Goal: Task Accomplishment & Management: Complete application form

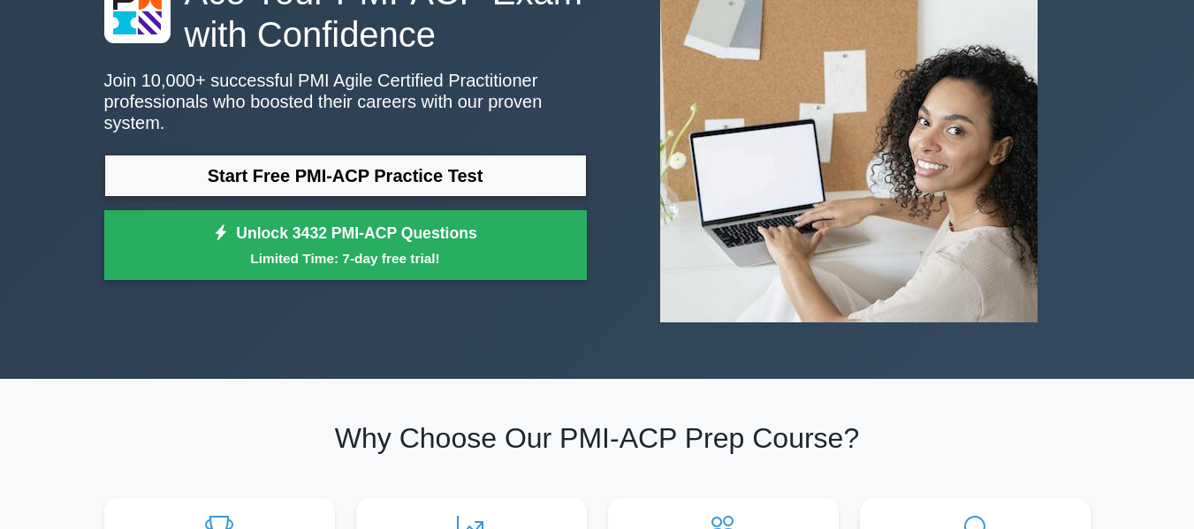
scroll to position [88, 0]
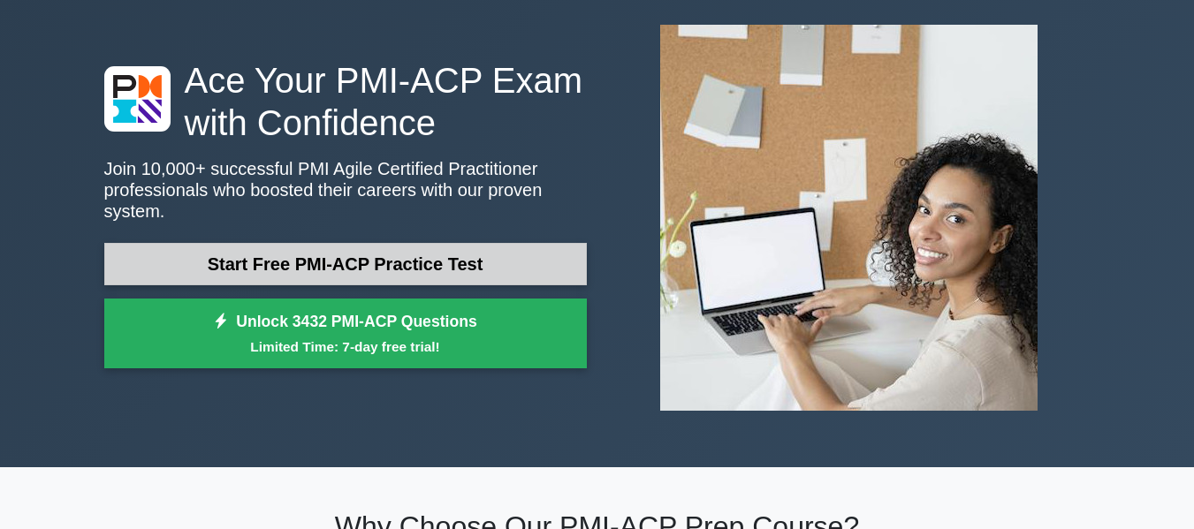
click at [428, 243] on link "Start Free PMI-ACP Practice Test" at bounding box center [345, 264] width 483 height 42
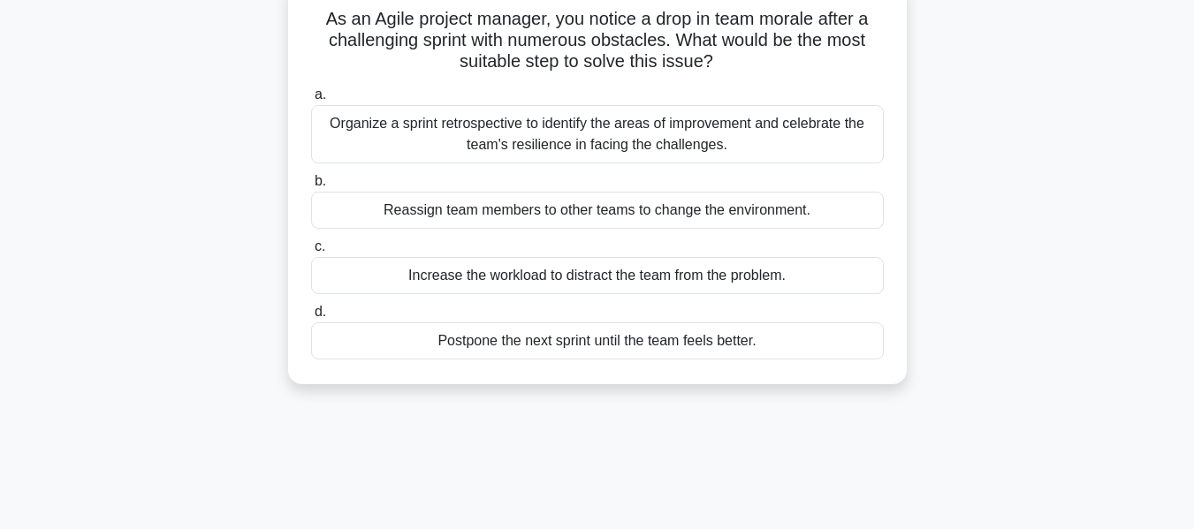
scroll to position [88, 0]
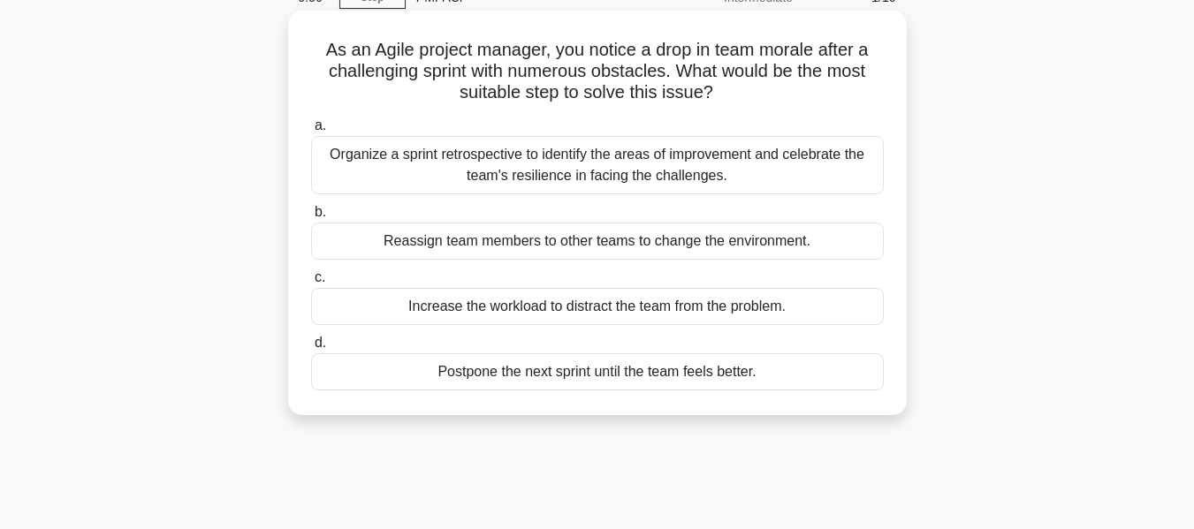
click at [577, 161] on div "Organize a sprint retrospective to identify the areas of improvement and celebr…" at bounding box center [597, 165] width 573 height 58
click at [311, 132] on input "a. Organize a sprint retrospective to identify the areas of improvement and cel…" at bounding box center [311, 125] width 0 height 11
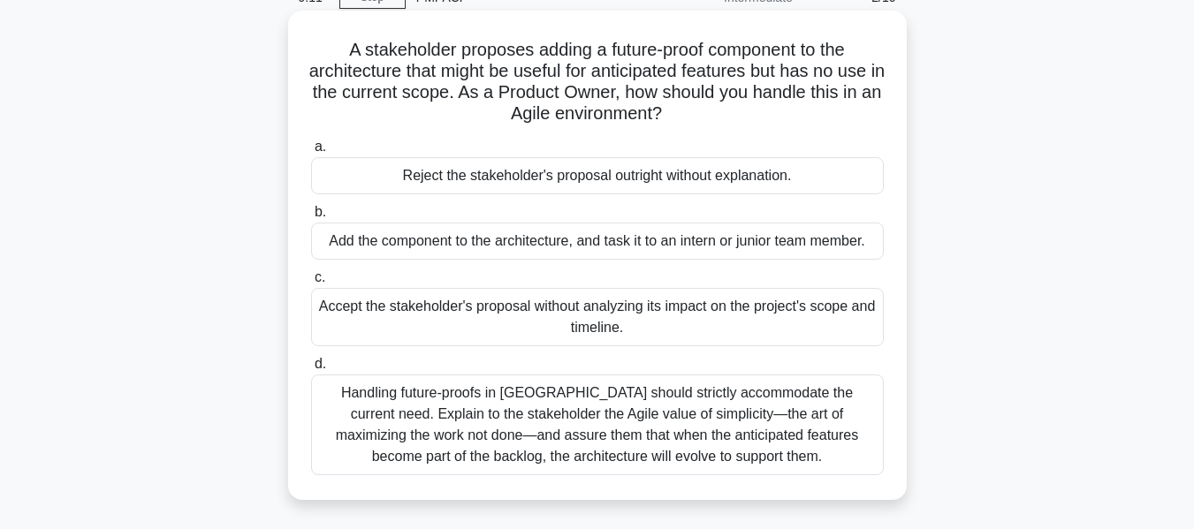
click at [681, 424] on div "Handling future-proofs in Agile should strictly accommodate the current need. E…" at bounding box center [597, 425] width 573 height 101
click at [311, 370] on input "d. Handling future-proofs in Agile should strictly accommodate the current need…" at bounding box center [311, 364] width 0 height 11
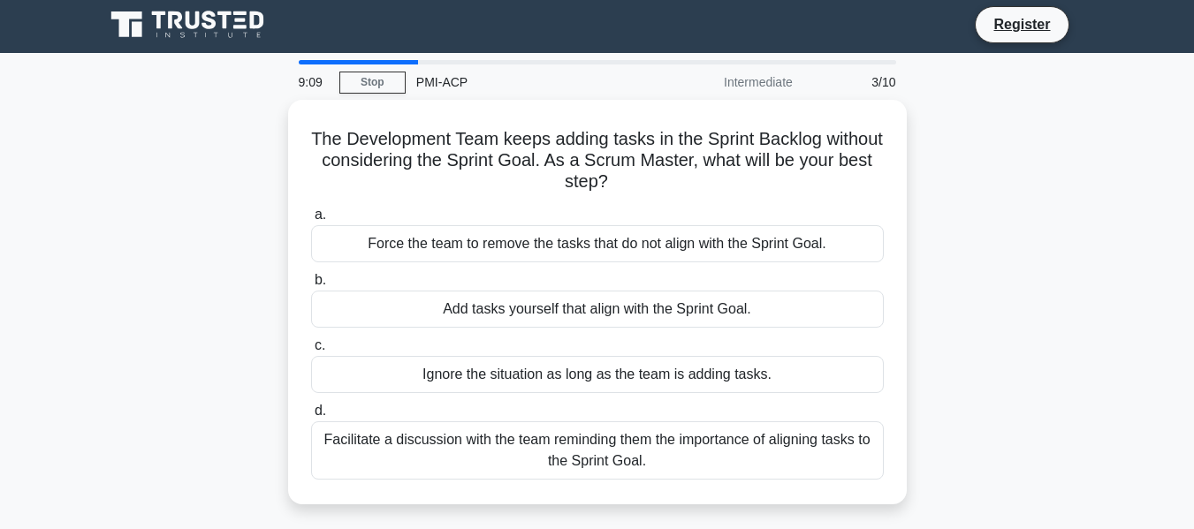
scroll to position [0, 0]
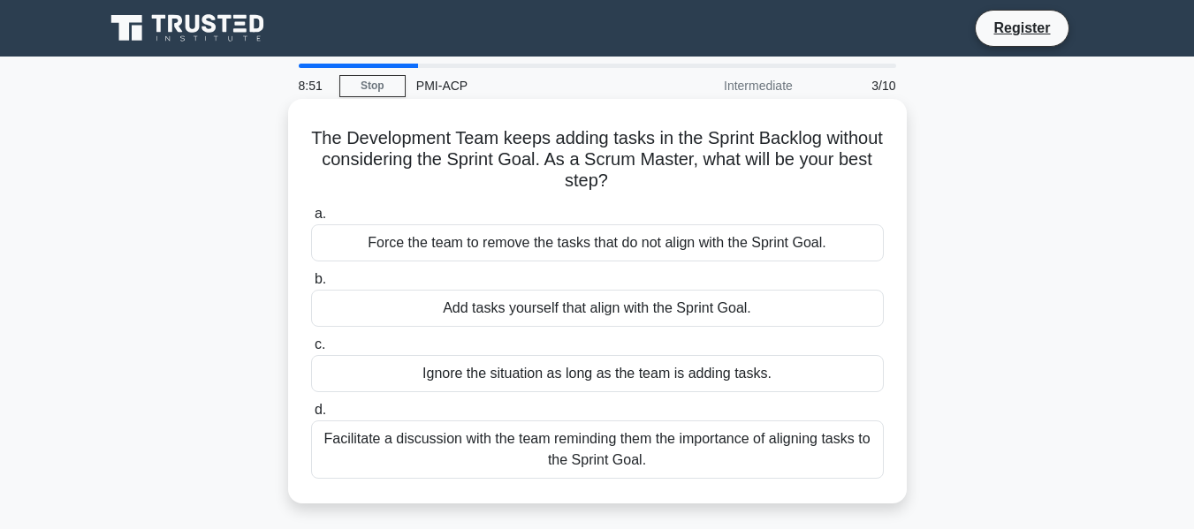
click at [681, 471] on div "Facilitate a discussion with the team reminding them the importance of aligning…" at bounding box center [597, 450] width 573 height 58
click at [311, 416] on input "d. Facilitate a discussion with the team reminding them the importance of align…" at bounding box center [311, 410] width 0 height 11
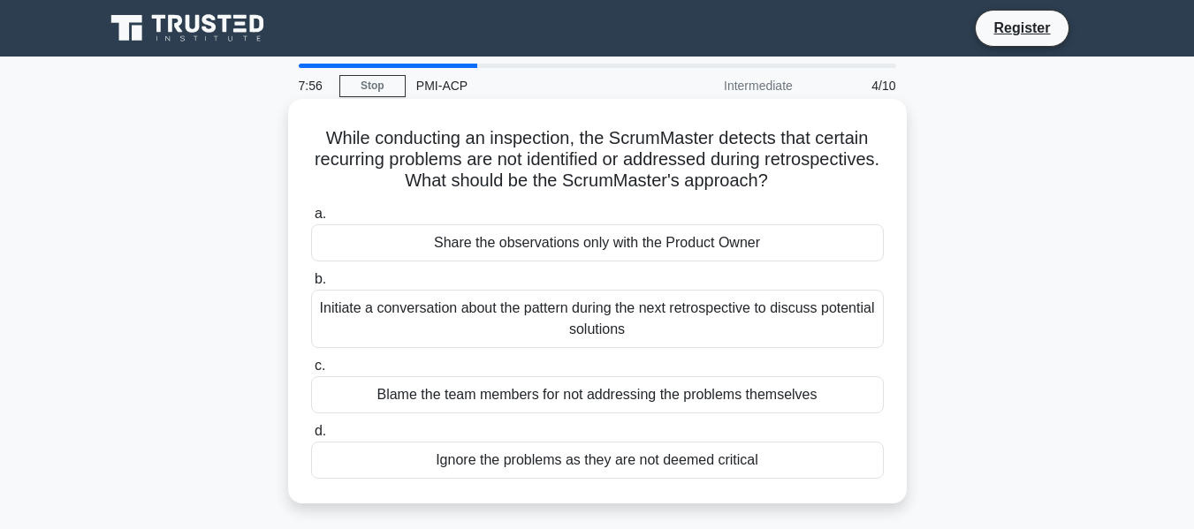
click at [650, 342] on div "Initiate a conversation about the pattern during the next retrospective to disc…" at bounding box center [597, 319] width 573 height 58
click at [311, 285] on input "b. Initiate a conversation about the pattern during the next retrospective to d…" at bounding box center [311, 279] width 0 height 11
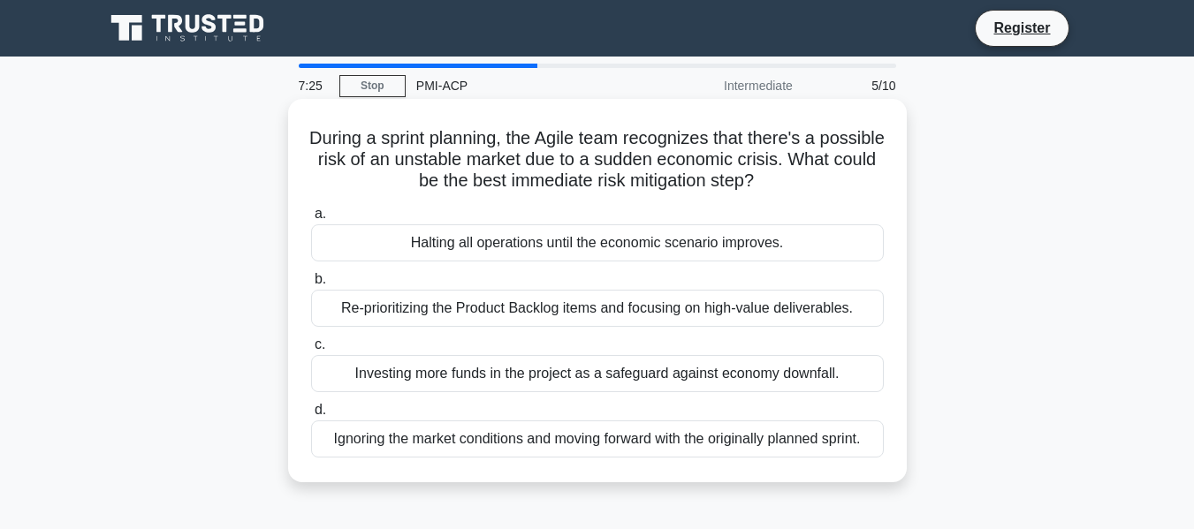
click at [464, 303] on div "Re-prioritizing the Product Backlog items and focusing on high-value deliverabl…" at bounding box center [597, 308] width 573 height 37
click at [311, 285] on input "b. Re-prioritizing the Product Backlog items and focusing on high-value deliver…" at bounding box center [311, 279] width 0 height 11
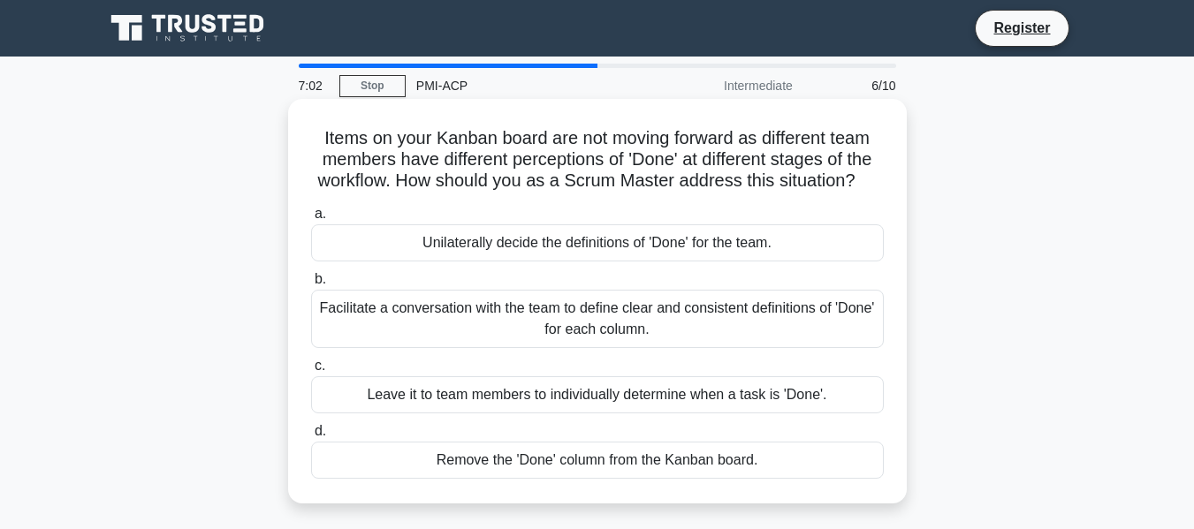
click at [506, 329] on div "Facilitate a conversation with the team to define clear and consistent definiti…" at bounding box center [597, 319] width 573 height 58
click at [311, 285] on input "b. Facilitate a conversation with the team to define clear and consistent defin…" at bounding box center [311, 279] width 0 height 11
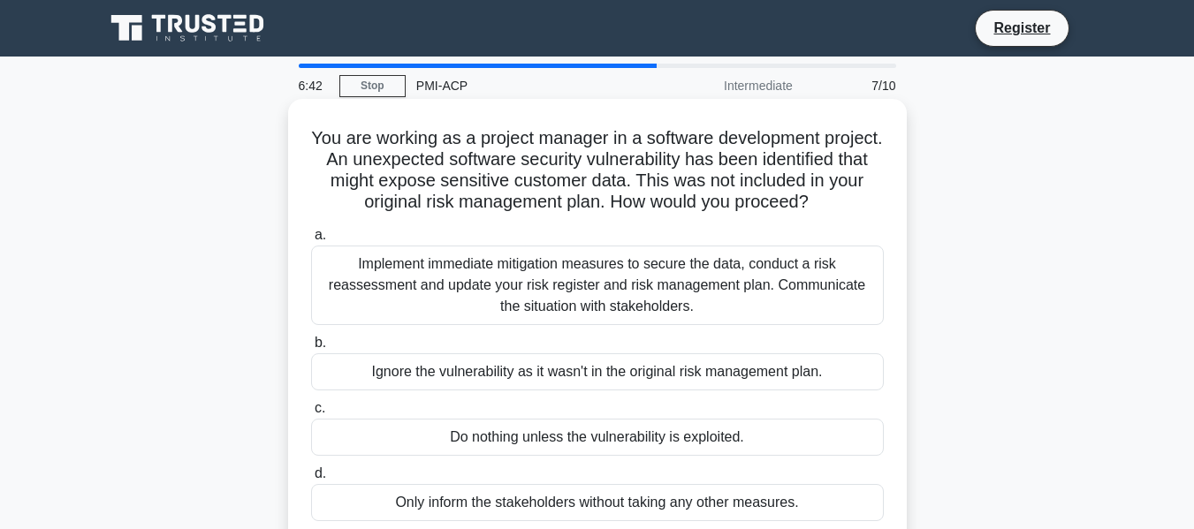
click at [608, 316] on div "Implement immediate mitigation measures to secure the data, conduct a risk reas…" at bounding box center [597, 286] width 573 height 80
click at [311, 241] on input "a. Implement immediate mitigation measures to secure the data, conduct a risk r…" at bounding box center [311, 235] width 0 height 11
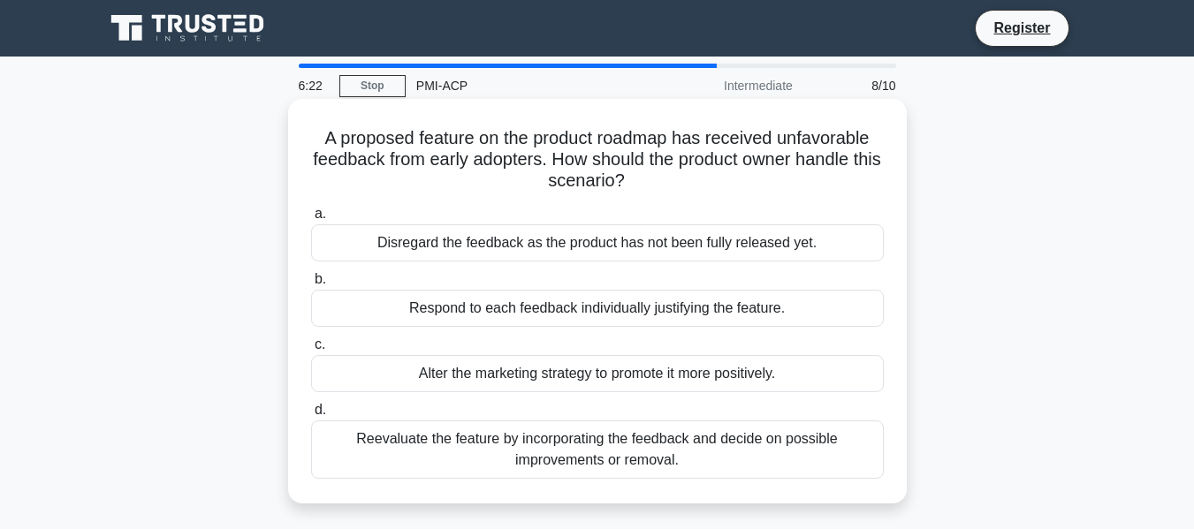
click at [722, 421] on label "d. Reevaluate the feature by incorporating the feedback and decide on possible …" at bounding box center [597, 439] width 573 height 80
click at [311, 416] on input "d. Reevaluate the feature by incorporating the feedback and decide on possible …" at bounding box center [311, 410] width 0 height 11
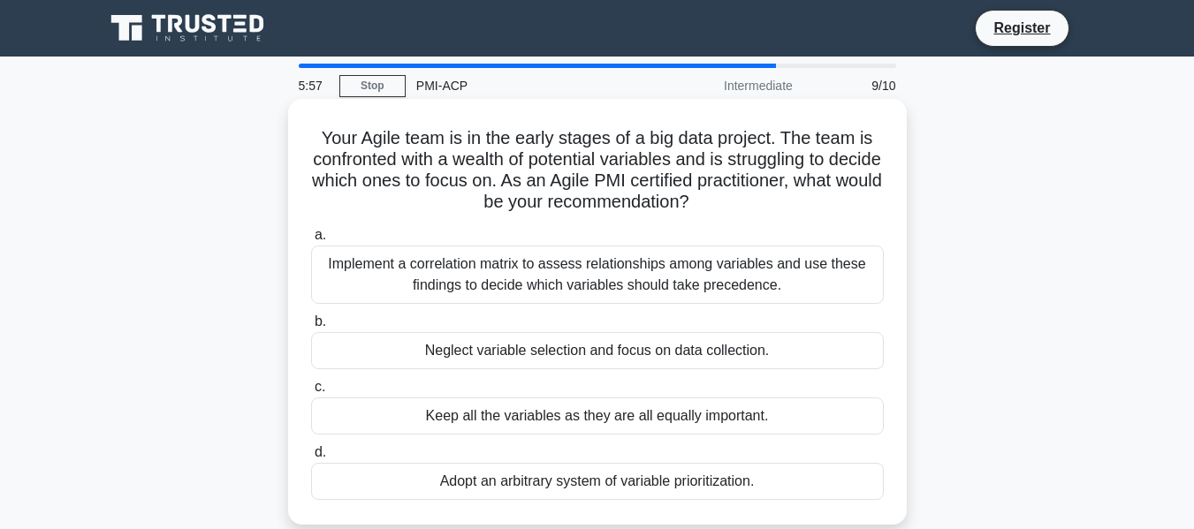
click at [729, 299] on div "Implement a correlation matrix to assess relationships among variables and use …" at bounding box center [597, 275] width 573 height 58
click at [311, 241] on input "a. Implement a correlation matrix to assess relationships among variables and u…" at bounding box center [311, 235] width 0 height 11
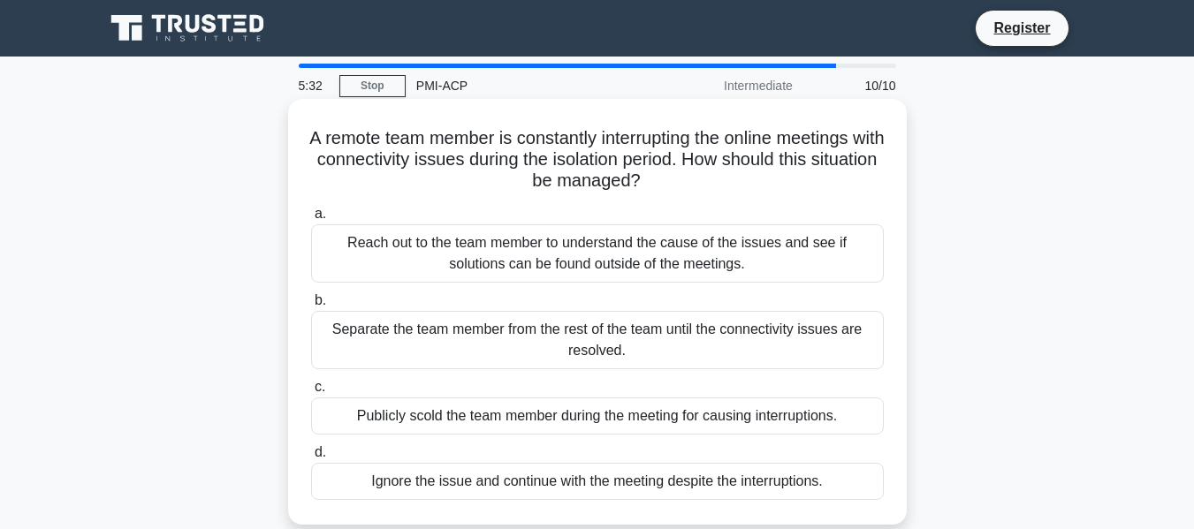
click at [732, 253] on div "Reach out to the team member to understand the cause of the issues and see if s…" at bounding box center [597, 253] width 573 height 58
click at [311, 220] on input "a. Reach out to the team member to understand the cause of the issues and see i…" at bounding box center [311, 214] width 0 height 11
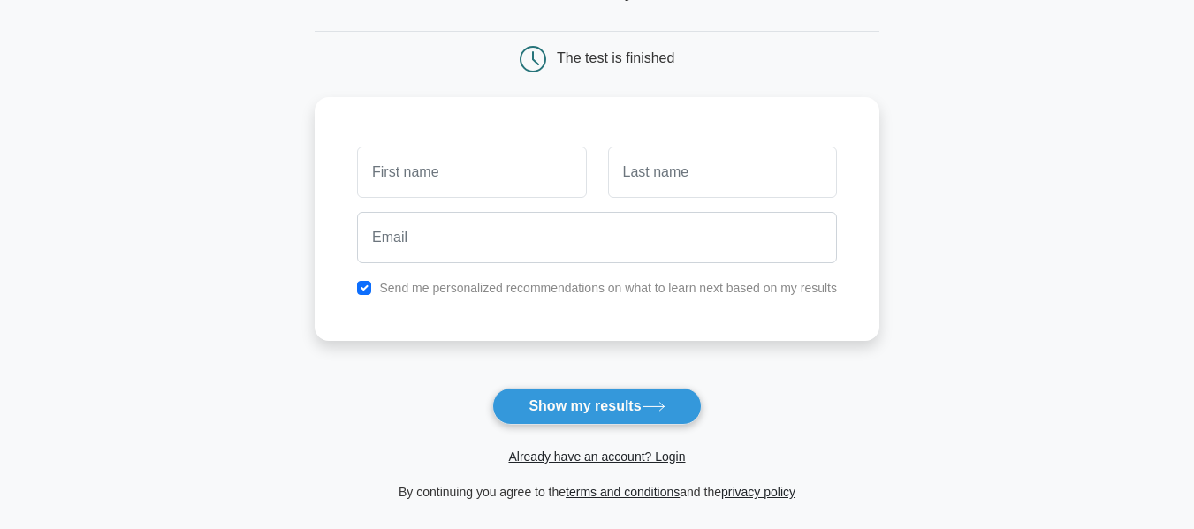
scroll to position [177, 0]
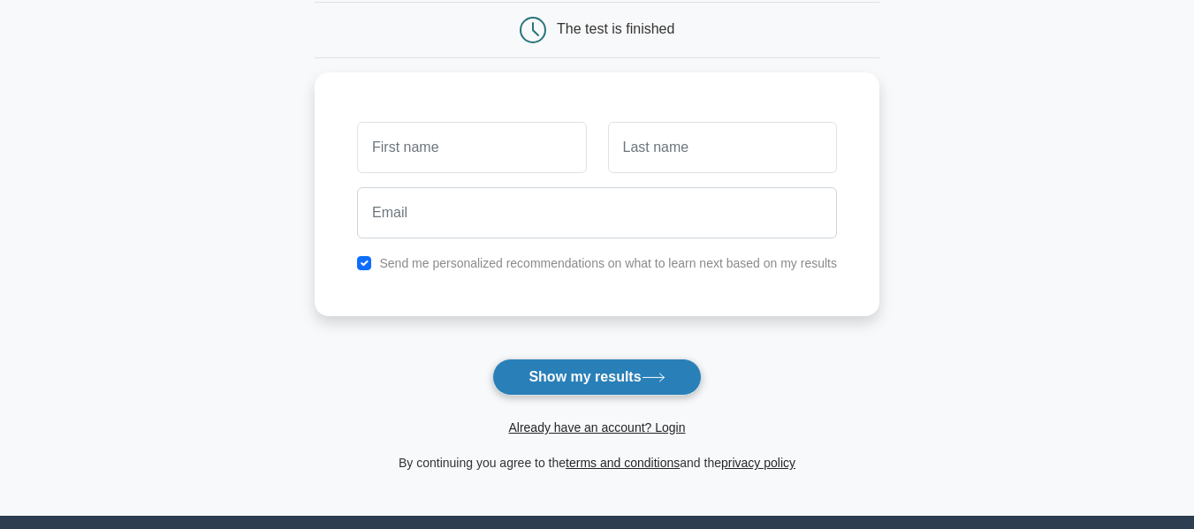
click at [643, 394] on button "Show my results" at bounding box center [596, 377] width 209 height 37
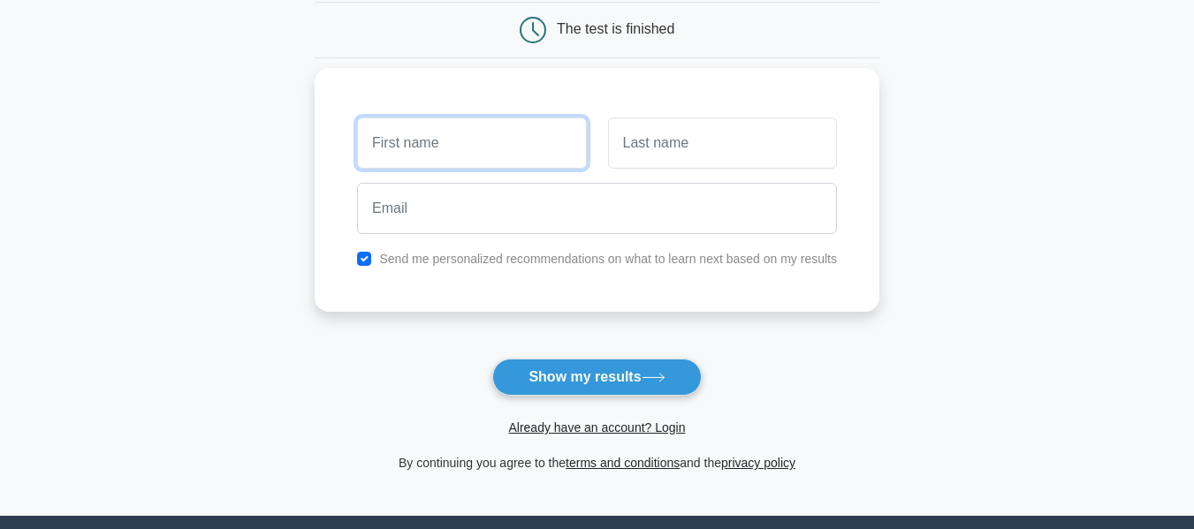
click at [464, 155] on input "text" at bounding box center [471, 143] width 229 height 51
type input "Syed Wasif"
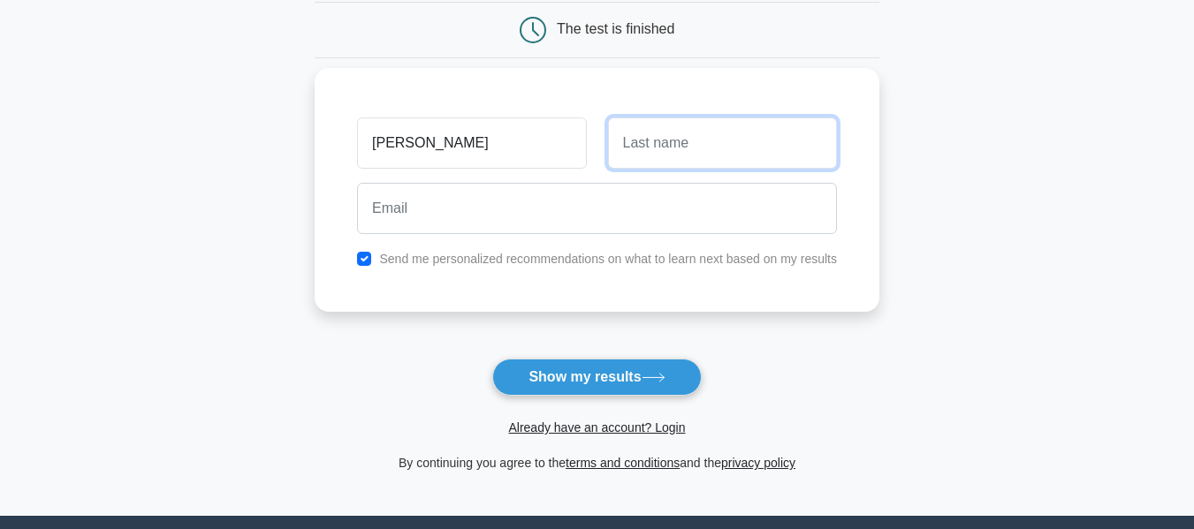
click at [697, 148] on input "text" at bounding box center [722, 143] width 229 height 51
type input "Ahsan"
click at [361, 262] on input "checkbox" at bounding box center [364, 259] width 14 height 14
checkbox input "false"
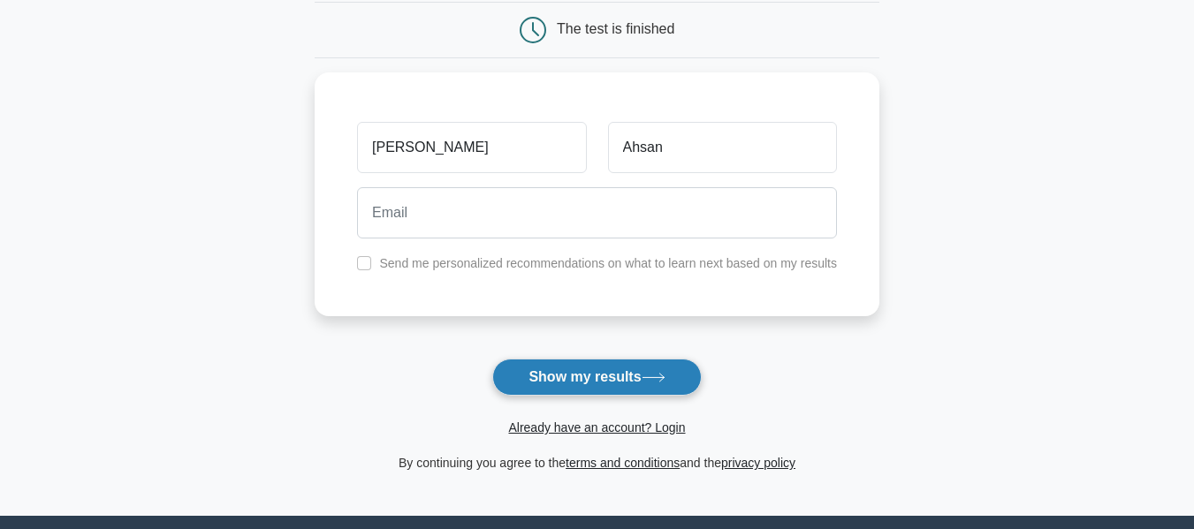
click at [547, 365] on button "Show my results" at bounding box center [596, 377] width 209 height 37
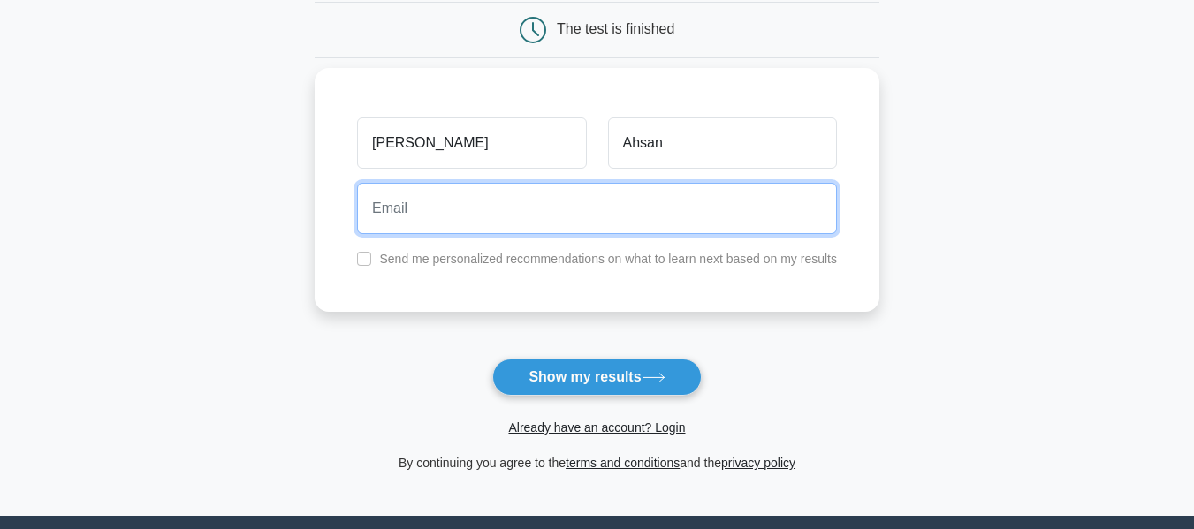
click at [430, 211] on input "email" at bounding box center [597, 208] width 480 height 51
click at [487, 225] on input "email" at bounding box center [597, 208] width 480 height 51
click at [453, 224] on input "email" at bounding box center [597, 208] width 480 height 51
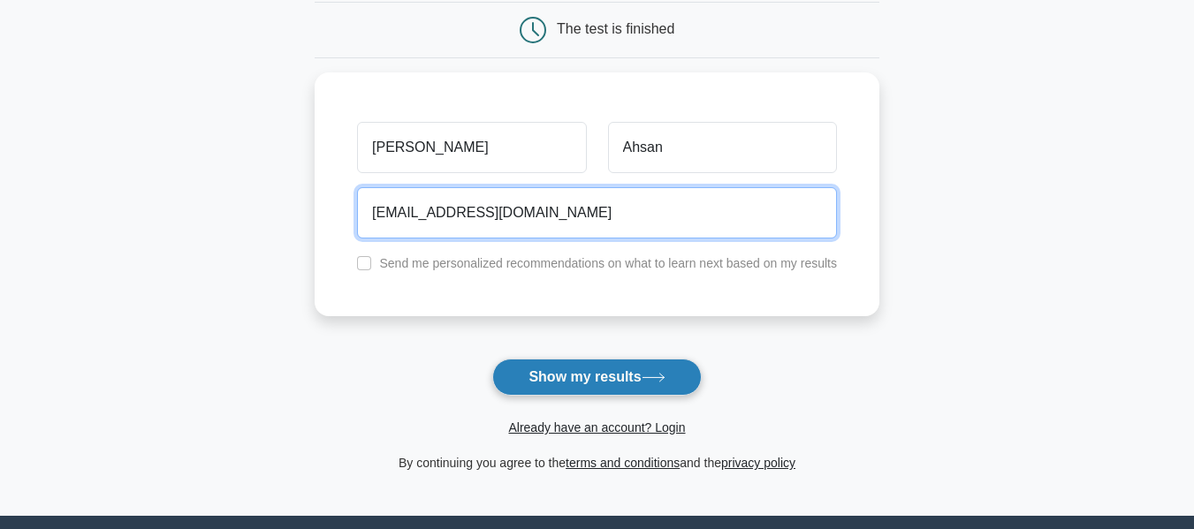
type input "swahsan7@gmail.com"
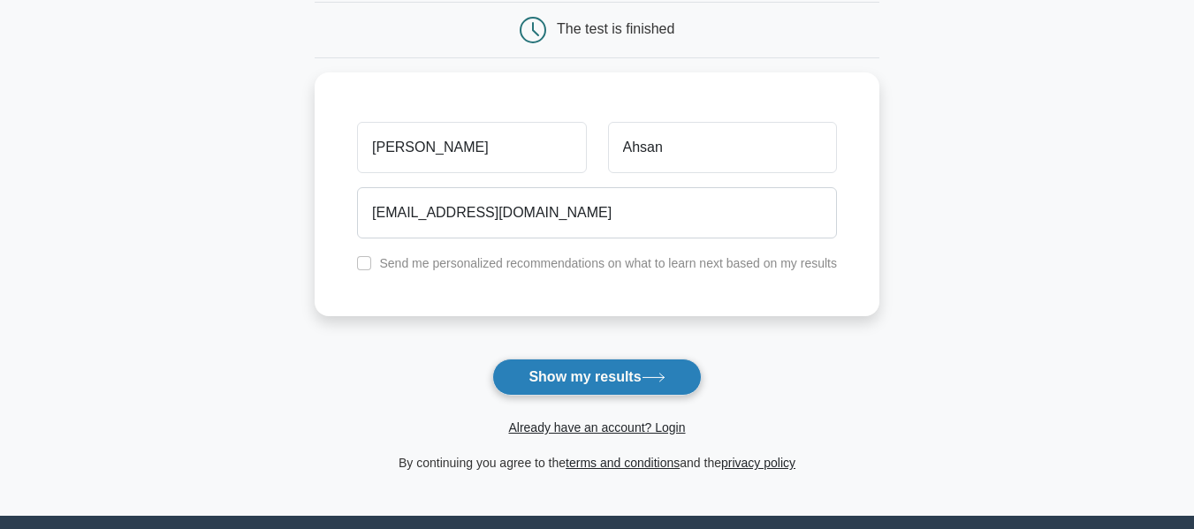
click at [563, 368] on button "Show my results" at bounding box center [596, 377] width 209 height 37
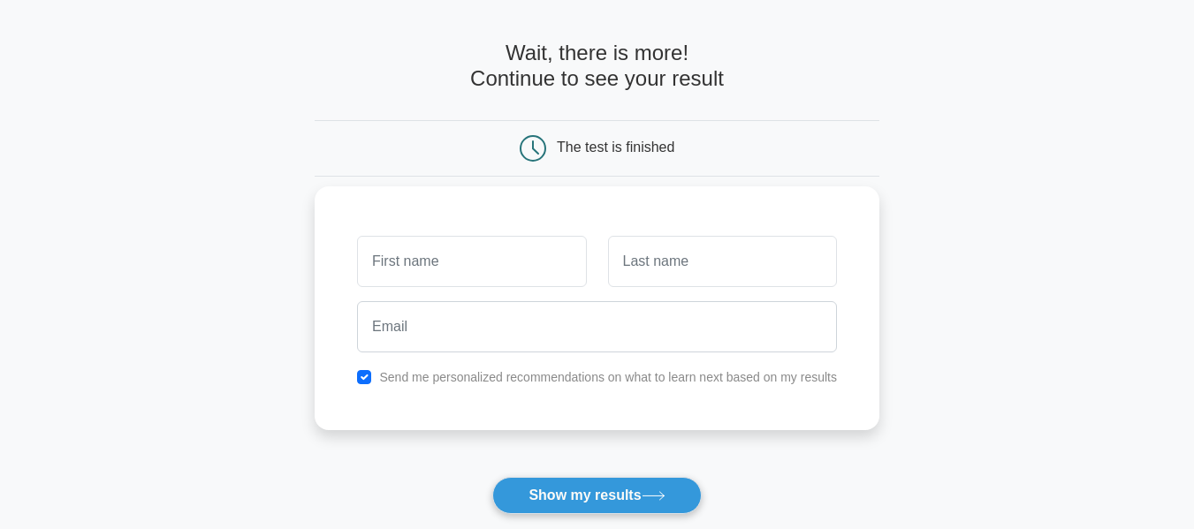
scroll to position [88, 0]
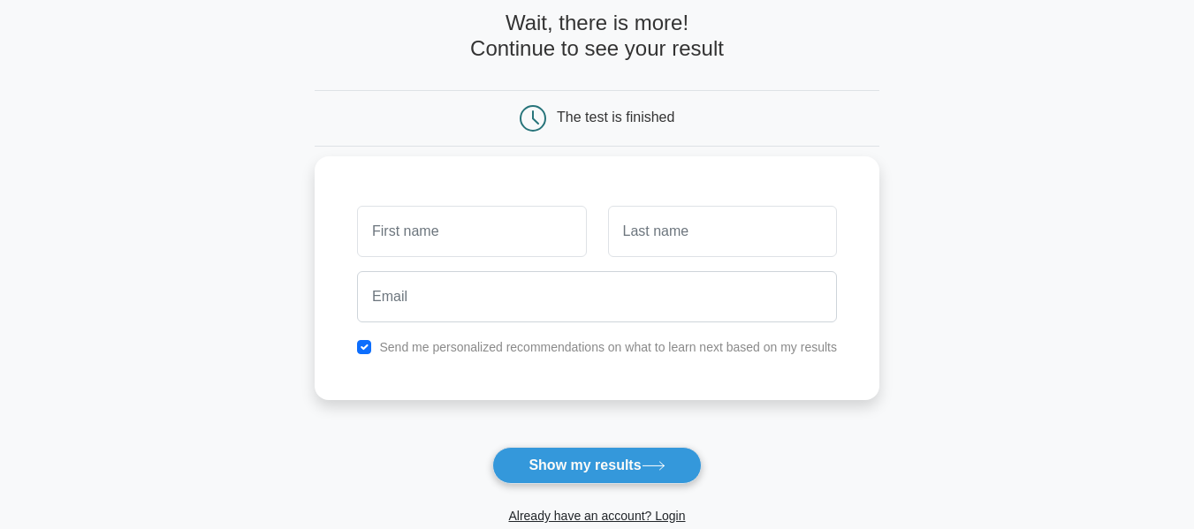
click at [469, 226] on input "text" at bounding box center [471, 231] width 229 height 51
type input "Syed Wasif"
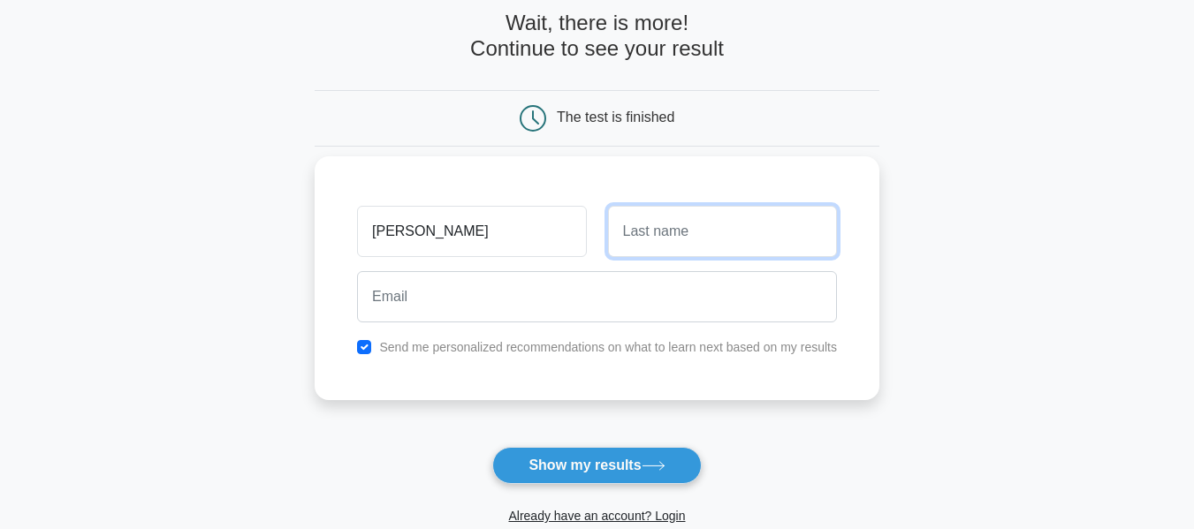
click at [693, 236] on input "text" at bounding box center [722, 231] width 229 height 51
type input "Ahsan"
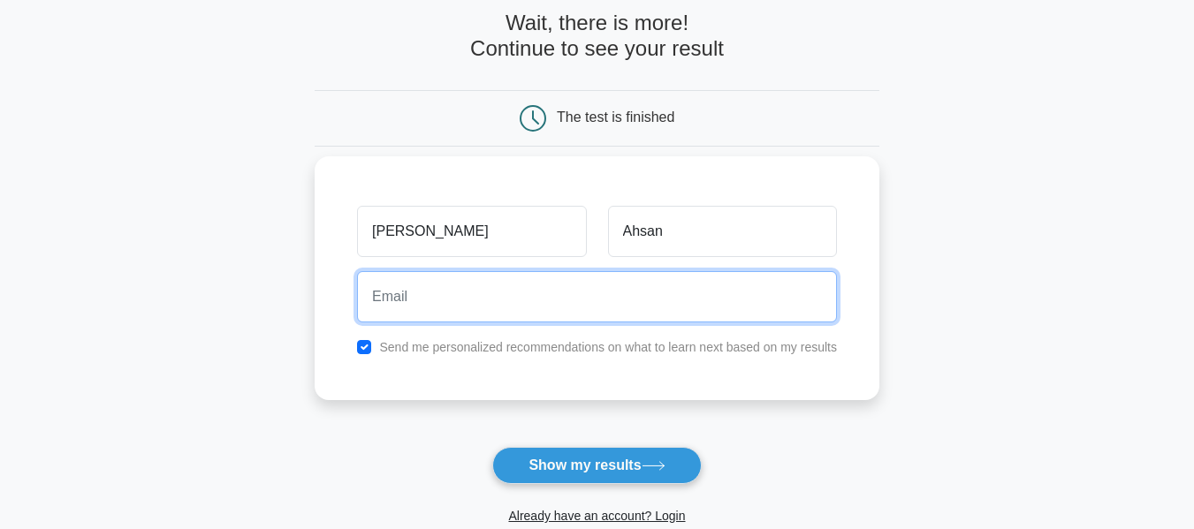
click at [629, 292] on input "email" at bounding box center [597, 296] width 480 height 51
type input "swahsan7@gmail.com"
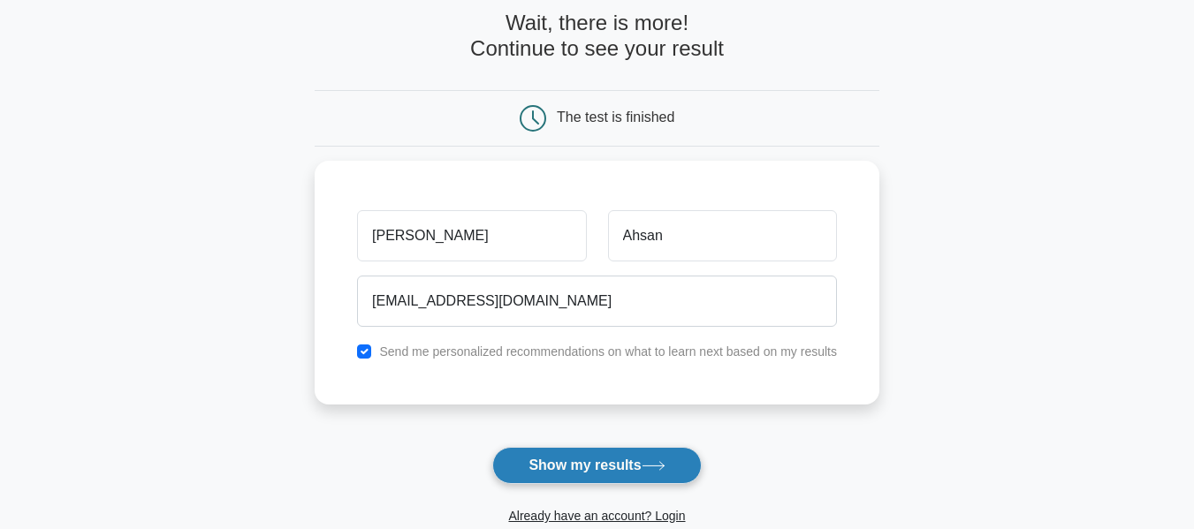
click at [605, 469] on button "Show my results" at bounding box center [596, 465] width 209 height 37
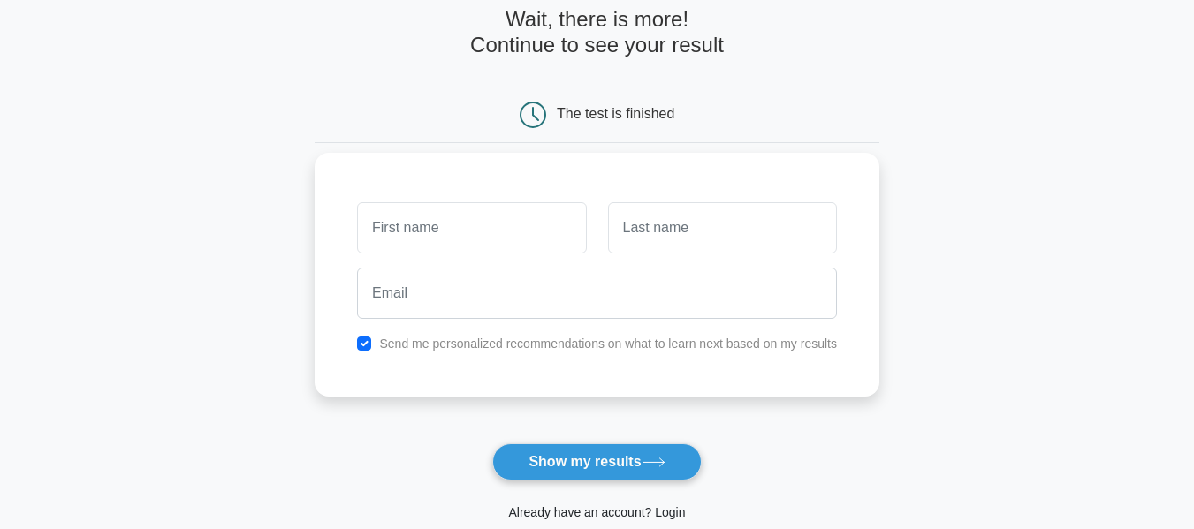
scroll to position [360, 0]
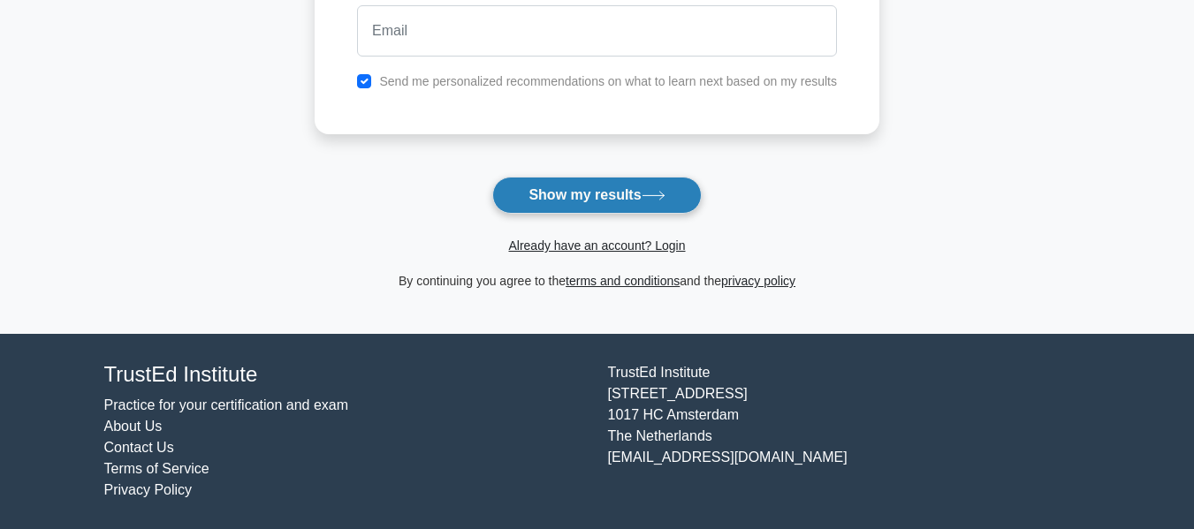
click at [643, 206] on button "Show my results" at bounding box center [596, 195] width 209 height 37
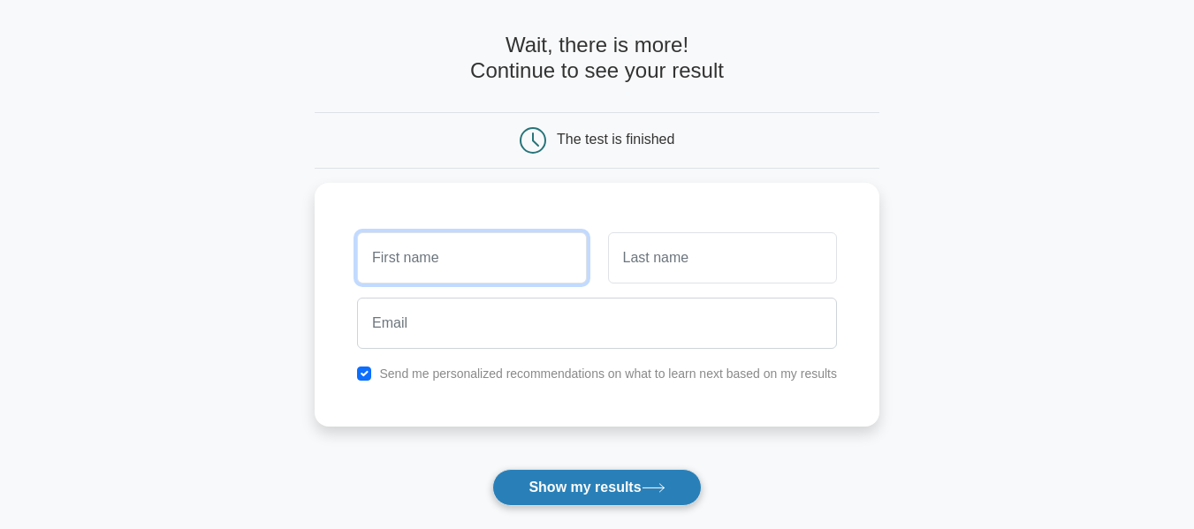
scroll to position [60, 0]
